Goal: Find specific page/section: Find specific page/section

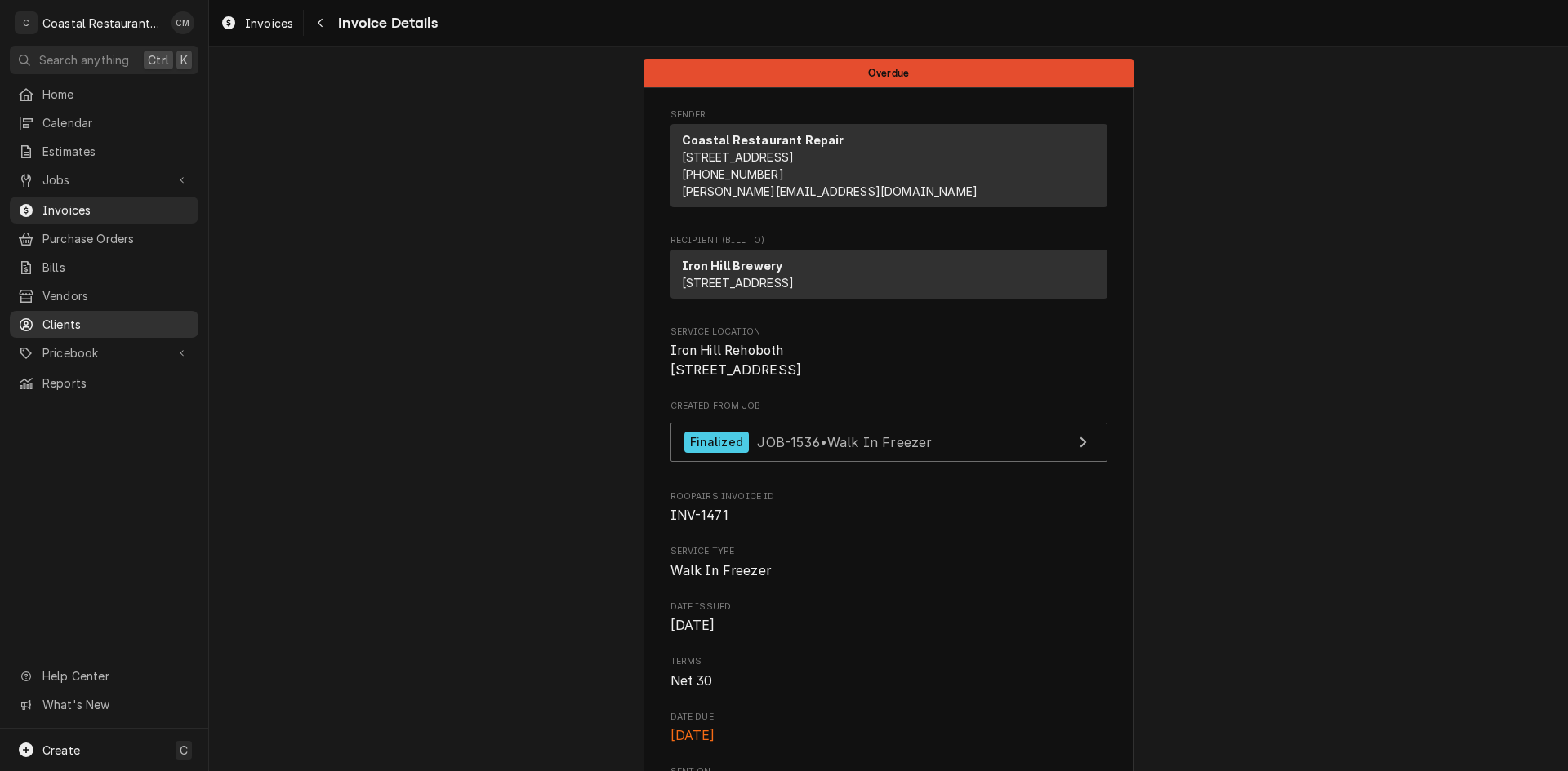
click at [62, 314] on div "Clients" at bounding box center [104, 325] width 183 height 21
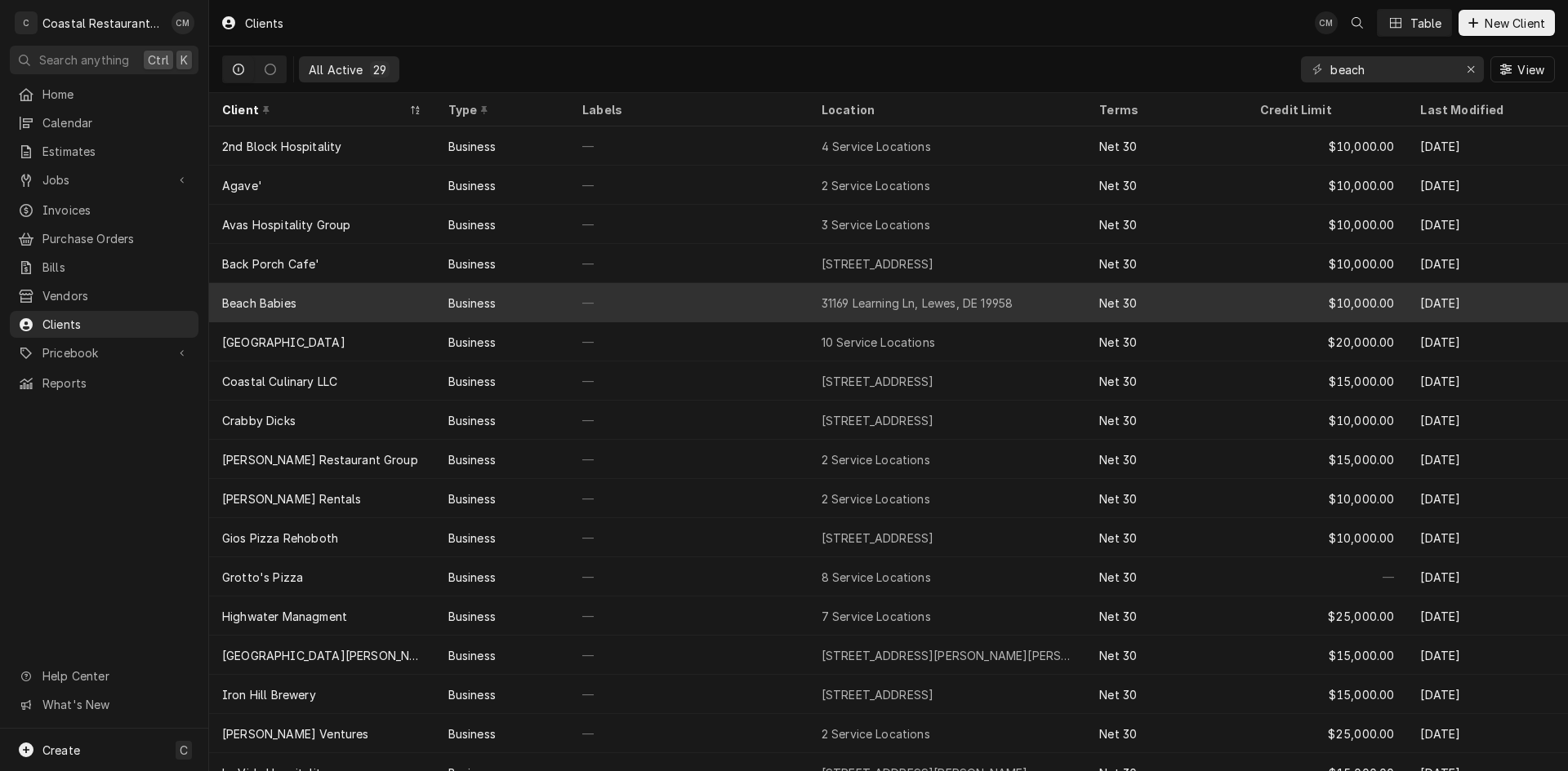
click at [312, 298] on div "Beach Babies" at bounding box center [322, 303] width 227 height 39
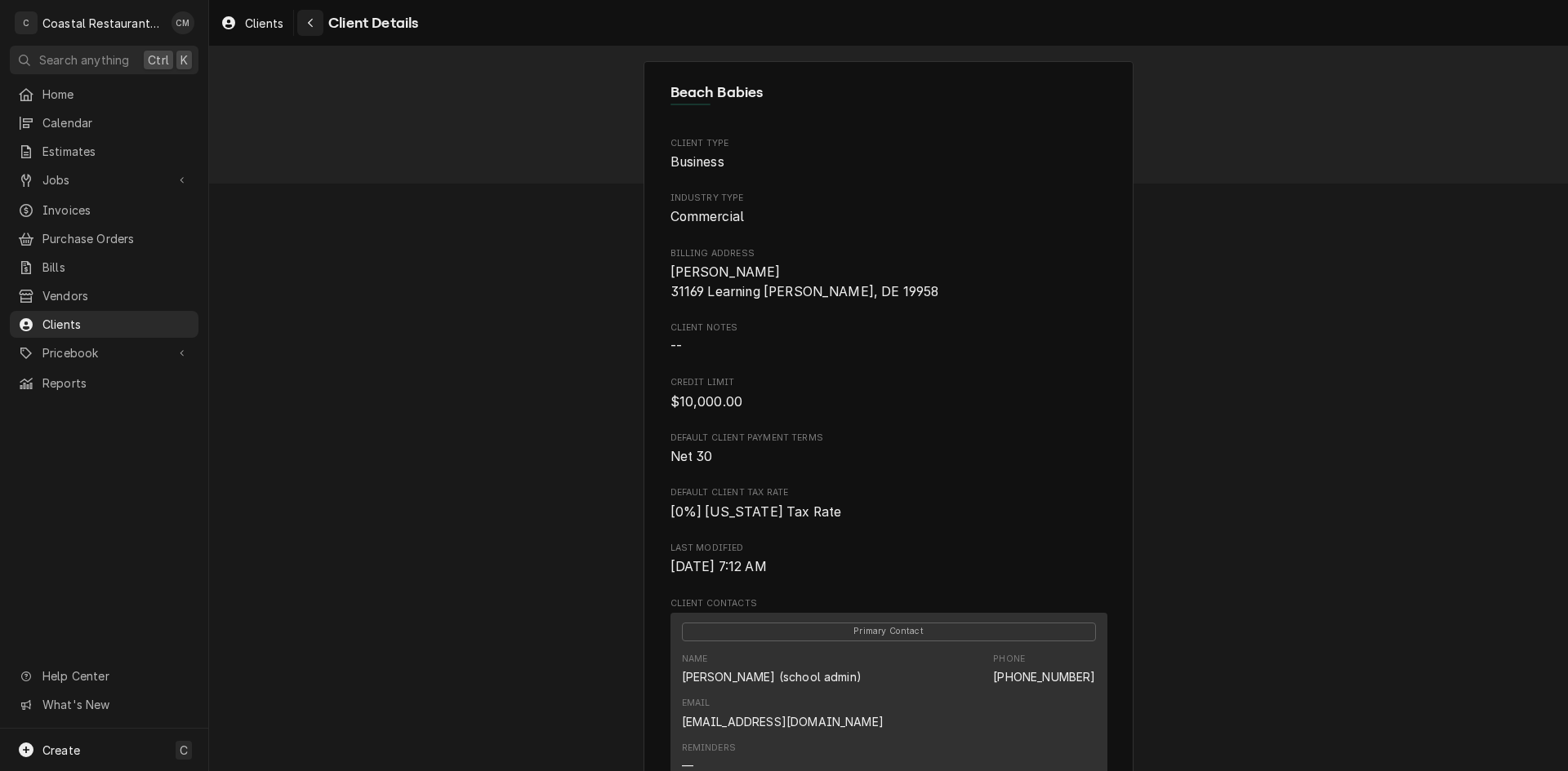
click at [315, 27] on div "Navigate back" at bounding box center [310, 22] width 16 height 16
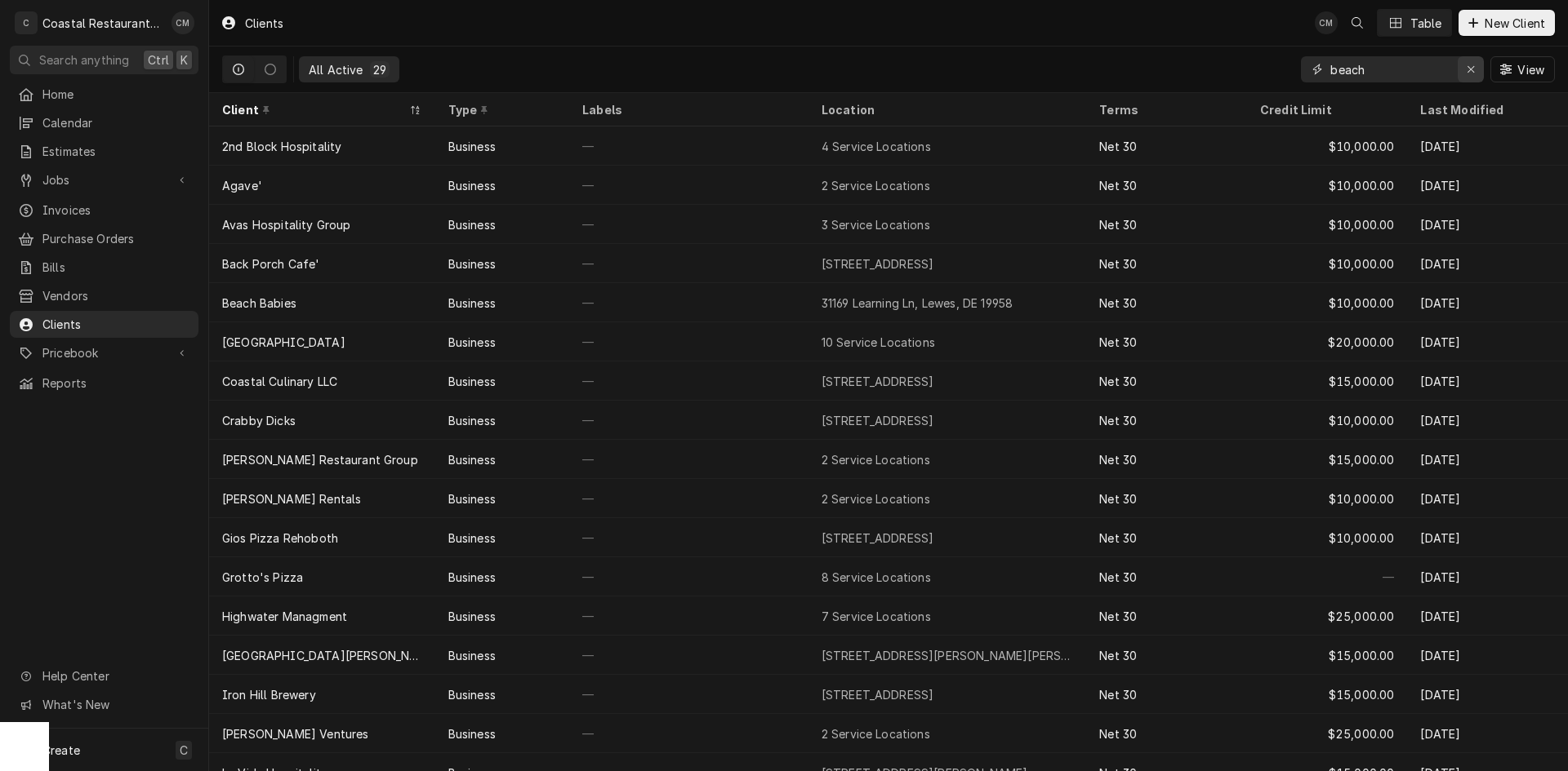
click at [1470, 69] on icon "Erase input" at bounding box center [1471, 69] width 7 height 7
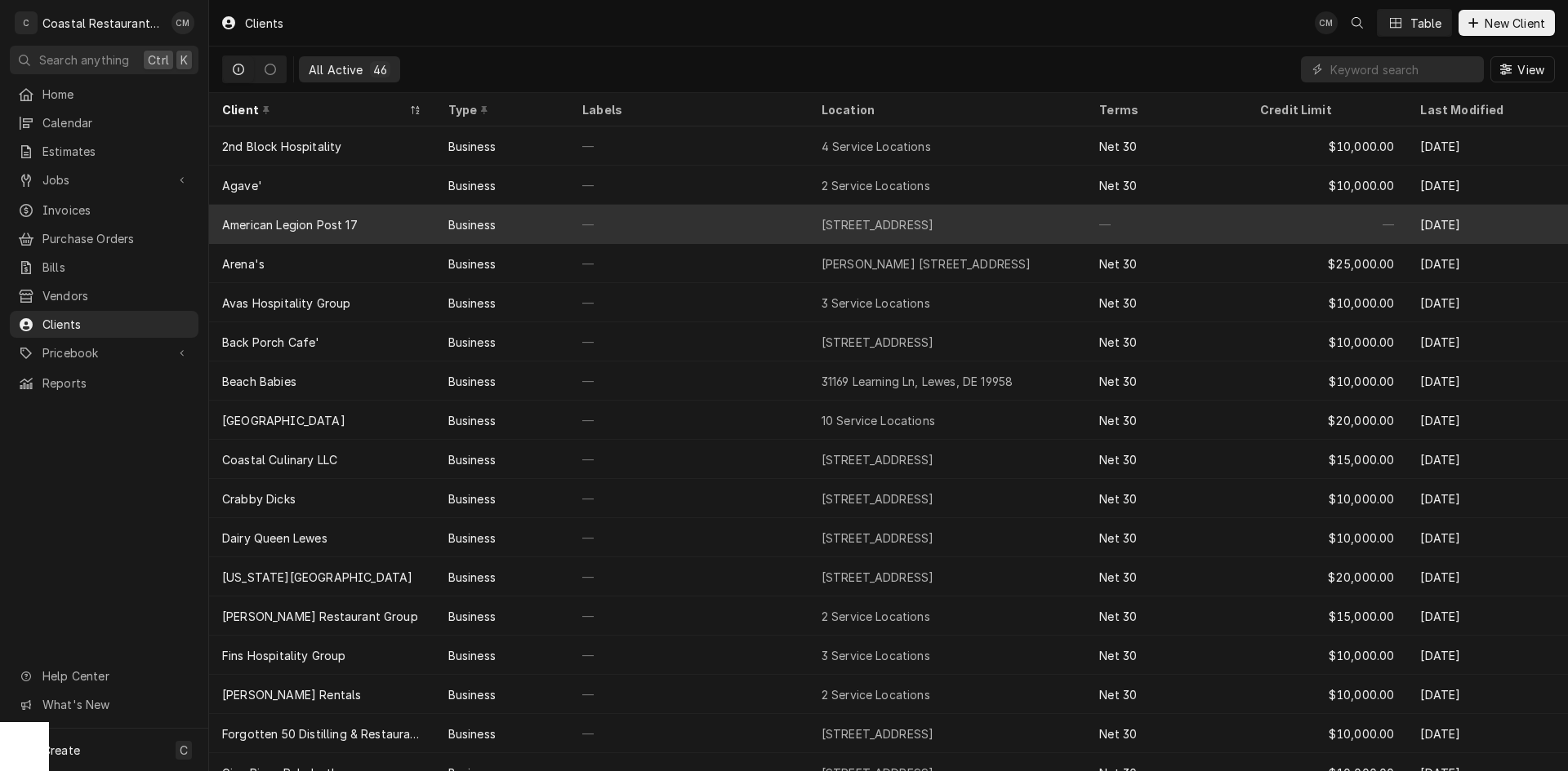
click at [376, 226] on div "American Legion Post 17" at bounding box center [322, 225] width 227 height 39
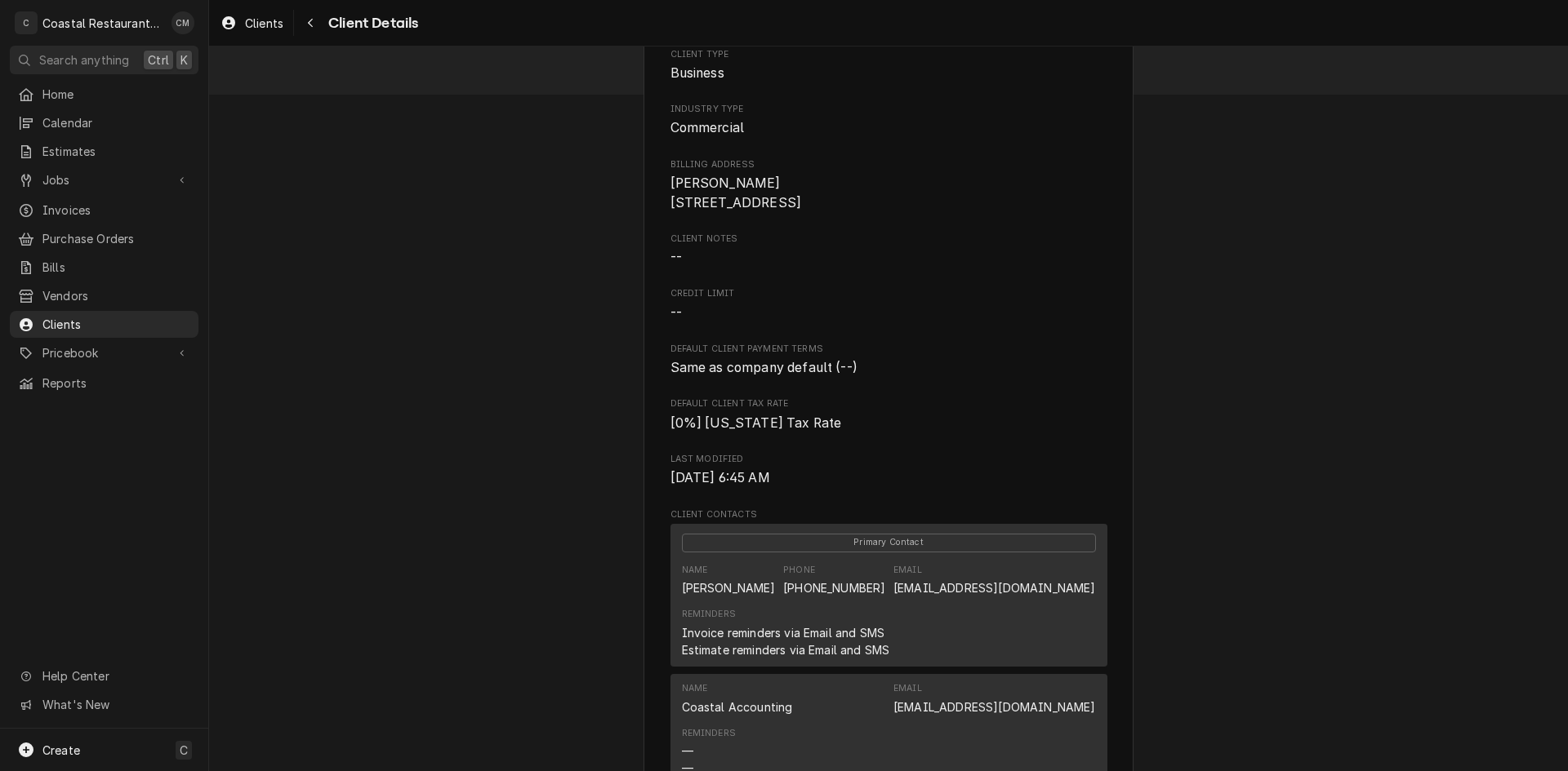
scroll to position [81, 0]
